Goal: Transaction & Acquisition: Purchase product/service

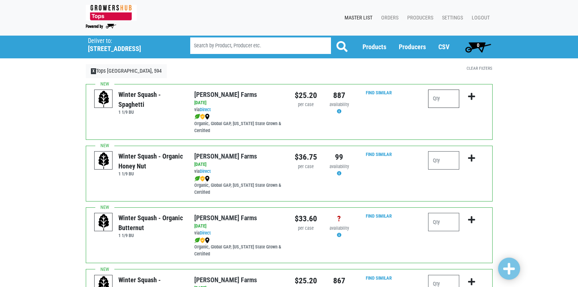
drag, startPoint x: 0, startPoint y: 0, endPoint x: 445, endPoint y: 100, distance: 456.5
click at [445, 100] on input "number" at bounding box center [443, 98] width 31 height 18
type input "1"
click at [469, 98] on icon "submit" at bounding box center [471, 96] width 7 height 8
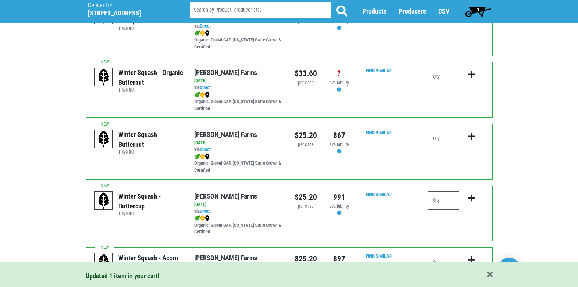
scroll to position [147, 0]
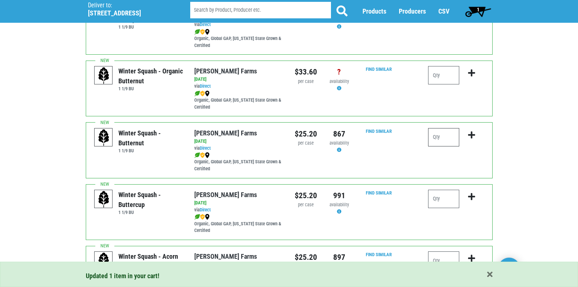
click at [441, 134] on input "number" at bounding box center [443, 137] width 31 height 18
type input "1"
click at [470, 136] on icon "submit" at bounding box center [471, 135] width 7 height 8
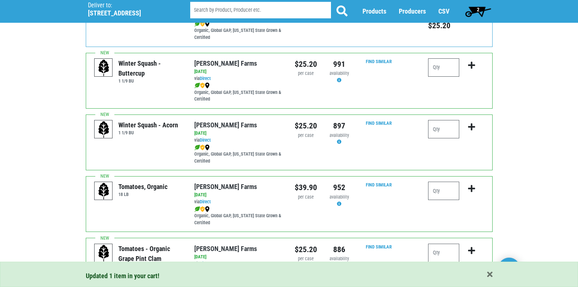
scroll to position [293, 0]
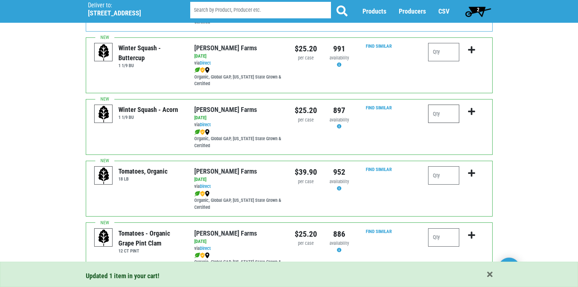
click at [453, 114] on input "number" at bounding box center [443, 113] width 31 height 18
type input "1"
click at [470, 112] on icon "submit" at bounding box center [471, 111] width 7 height 8
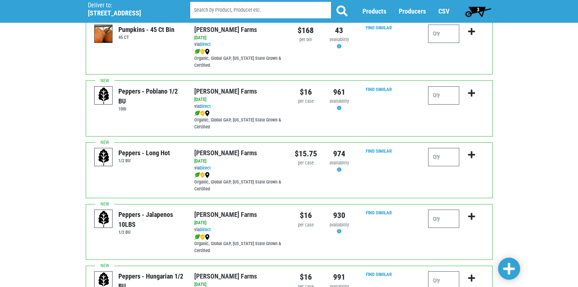
scroll to position [1026, 0]
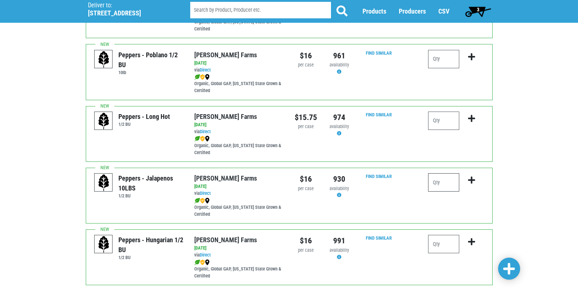
click at [451, 181] on input "number" at bounding box center [443, 182] width 31 height 18
type input "1"
click at [474, 179] on icon "submit" at bounding box center [471, 180] width 7 height 8
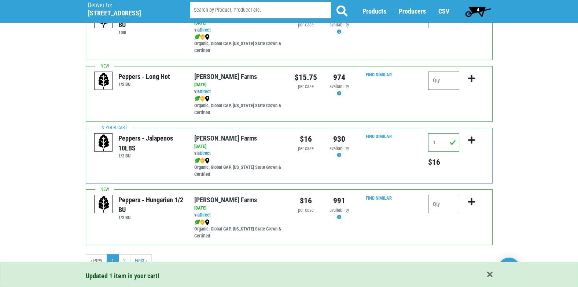
scroll to position [1071, 0]
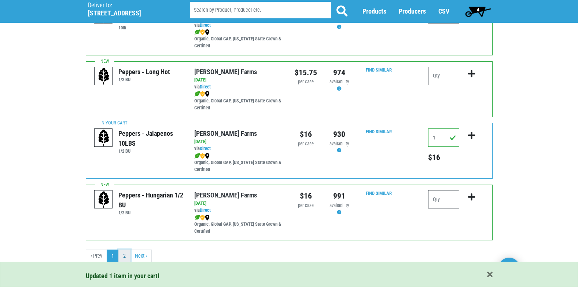
click at [126, 257] on link "2" at bounding box center [124, 255] width 12 height 13
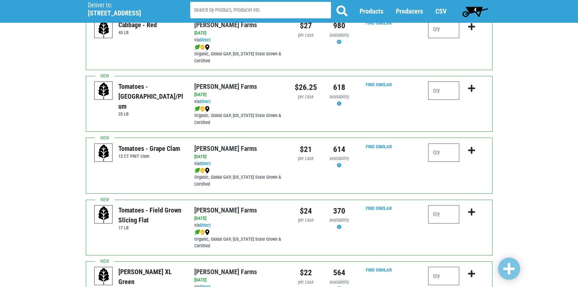
scroll to position [147, 0]
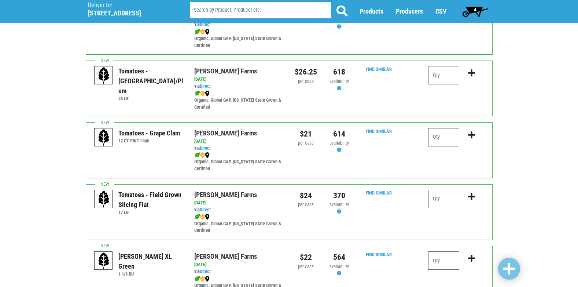
click at [451, 200] on input "number" at bounding box center [443, 199] width 31 height 18
type input "2"
click at [471, 196] on icon "submit" at bounding box center [471, 196] width 7 height 8
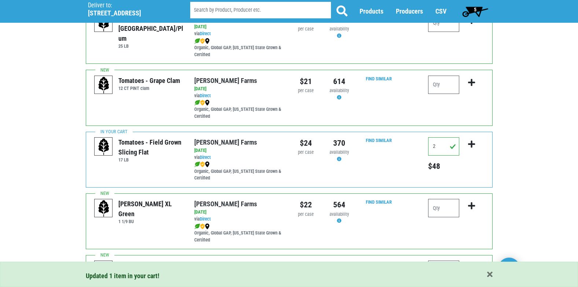
scroll to position [220, 0]
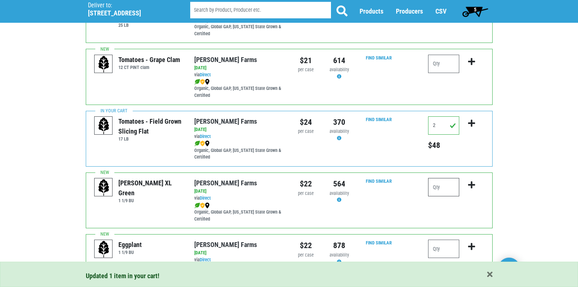
click at [443, 195] on input "number" at bounding box center [443, 187] width 31 height 18
type input "2"
click at [470, 187] on icon "submit" at bounding box center [471, 185] width 7 height 8
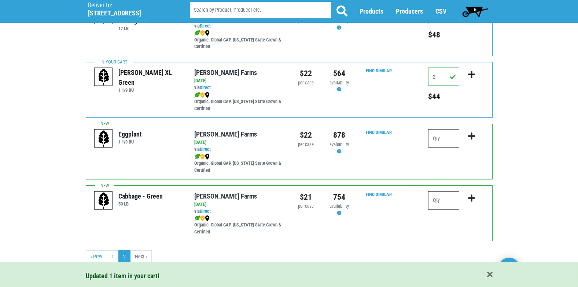
scroll to position [331, 0]
click at [440, 205] on input "number" at bounding box center [443, 199] width 31 height 18
type input "2"
click at [468, 196] on icon "submit" at bounding box center [471, 197] width 7 height 8
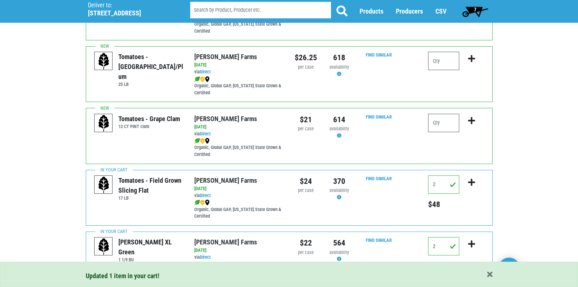
scroll to position [148, 0]
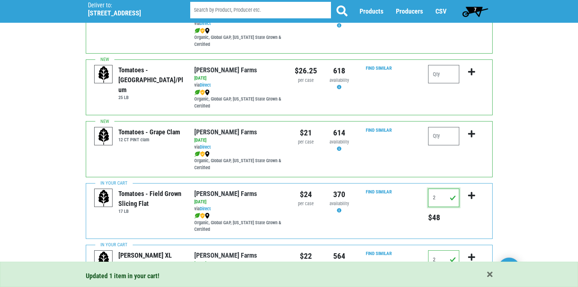
click at [442, 200] on input "2" at bounding box center [443, 197] width 31 height 18
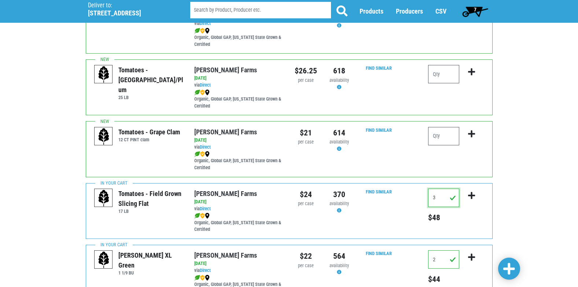
type input "3"
click at [475, 196] on button "submit" at bounding box center [471, 199] width 17 height 23
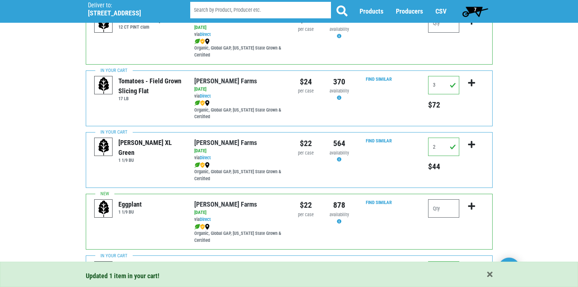
scroll to position [331, 0]
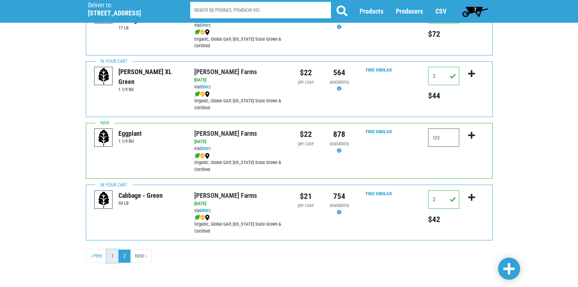
click at [116, 256] on link "1" at bounding box center [113, 255] width 12 height 13
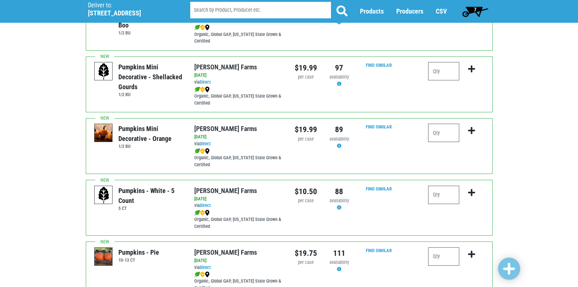
scroll to position [448, 0]
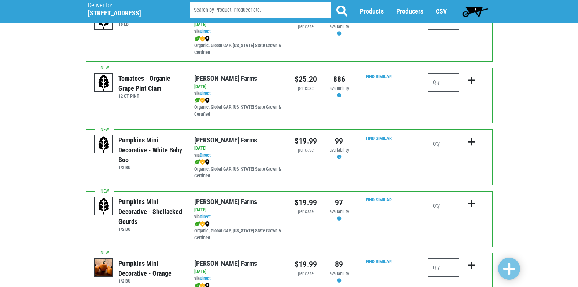
click at [468, 9] on span "7" at bounding box center [475, 11] width 33 height 15
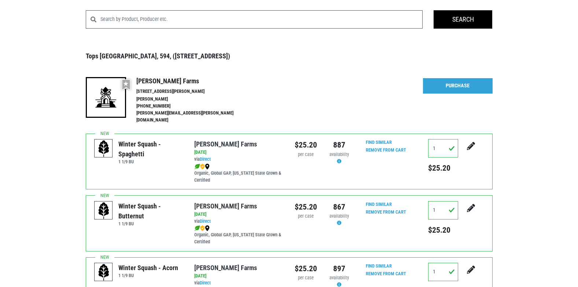
scroll to position [37, 0]
click at [445, 82] on link "Purchase" at bounding box center [458, 85] width 70 height 15
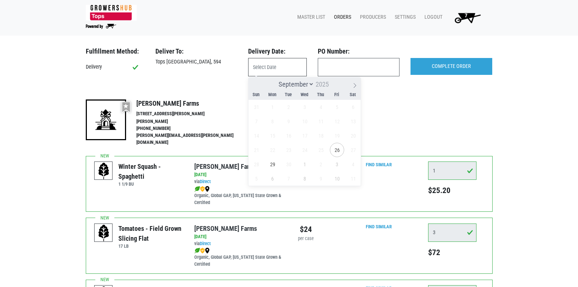
click at [290, 66] on input "text" at bounding box center [277, 67] width 59 height 18
drag, startPoint x: 339, startPoint y: 150, endPoint x: 341, endPoint y: 90, distance: 59.4
click at [338, 148] on span "26" at bounding box center [337, 150] width 14 height 14
type input "[DATE]"
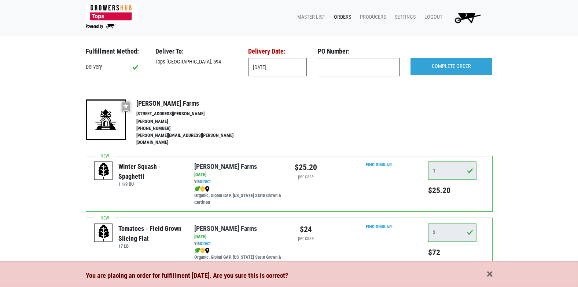
click at [344, 70] on input "text" at bounding box center [359, 67] width 82 height 18
type input "594"
click at [411, 58] on input "COMPLETE ORDER" at bounding box center [452, 66] width 82 height 17
